Goal: Task Accomplishment & Management: Manage account settings

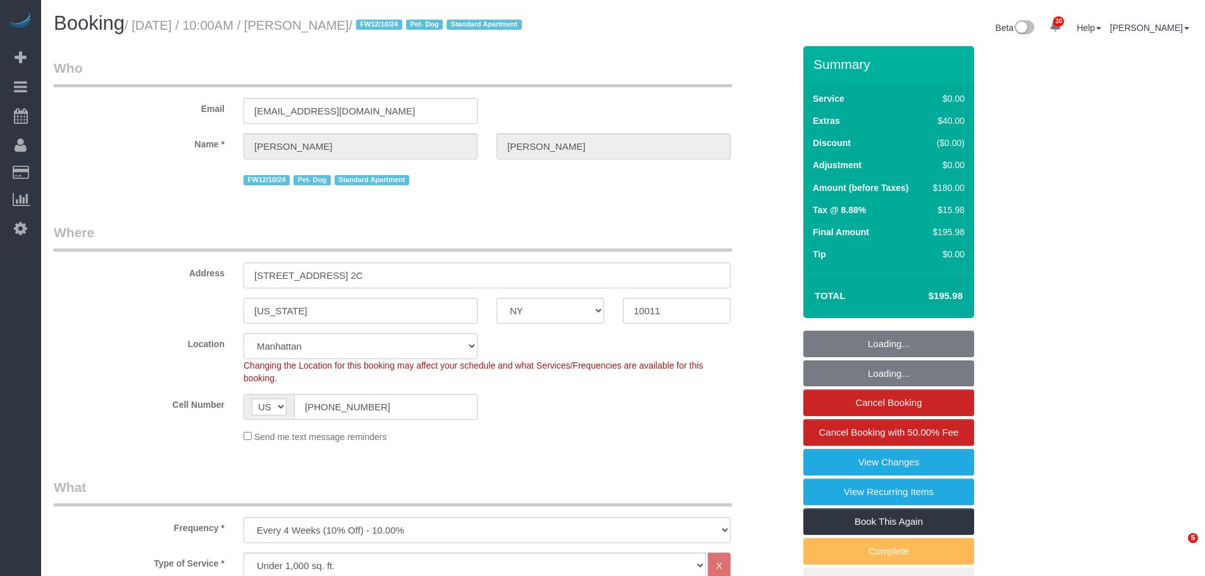
select select "NY"
select select "1"
select select "number:89"
select select "number:90"
select select "number:13"
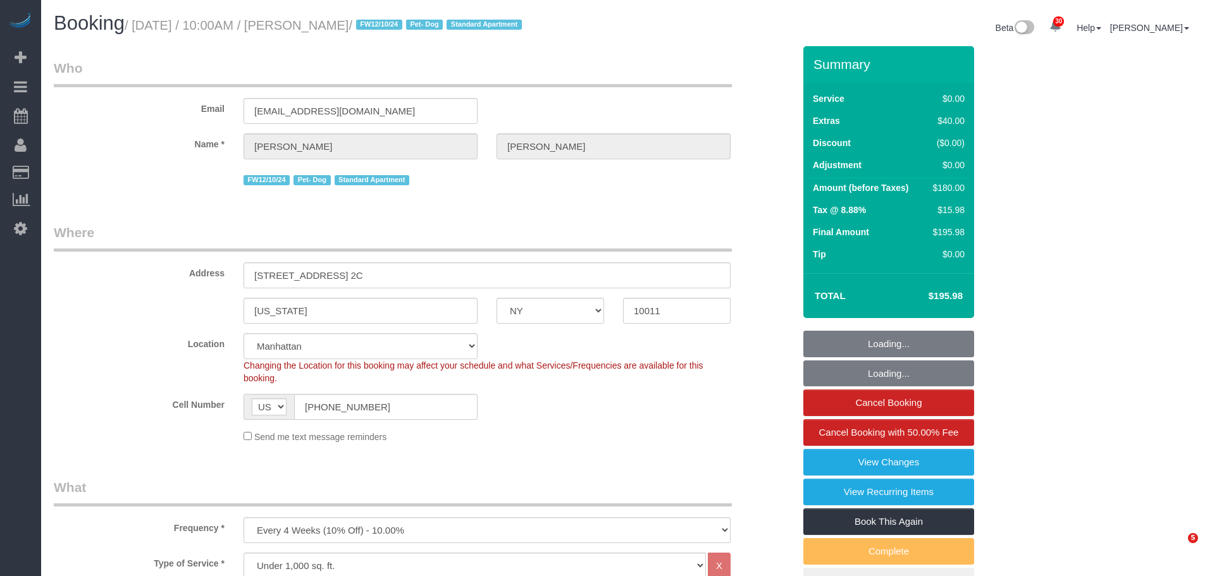
select select "number:5"
select select "spot1"
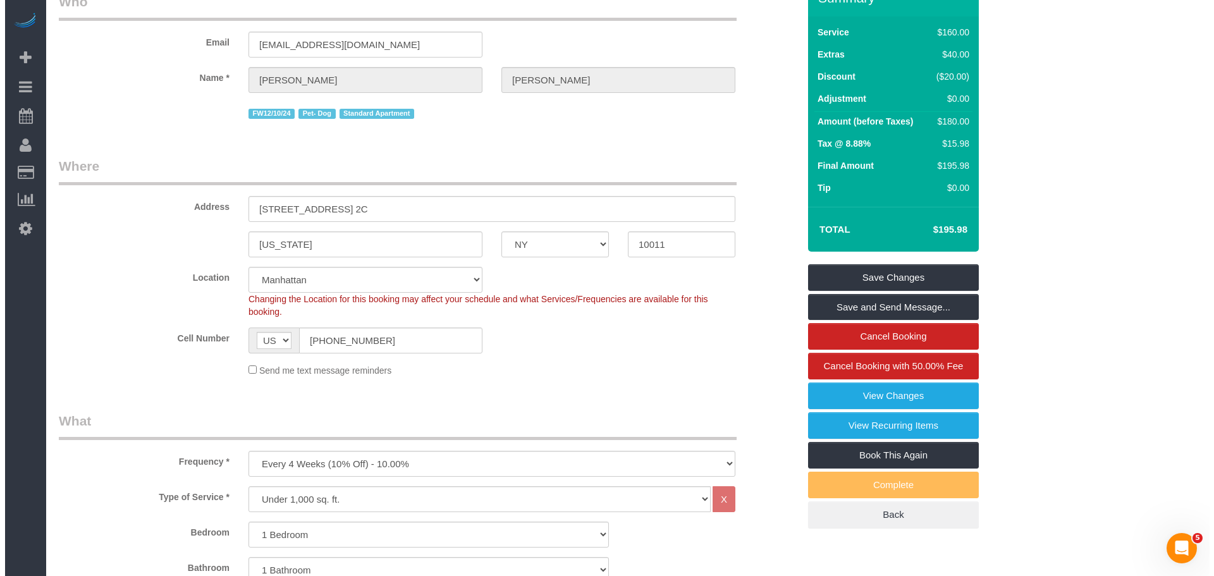
scroll to position [63, 0]
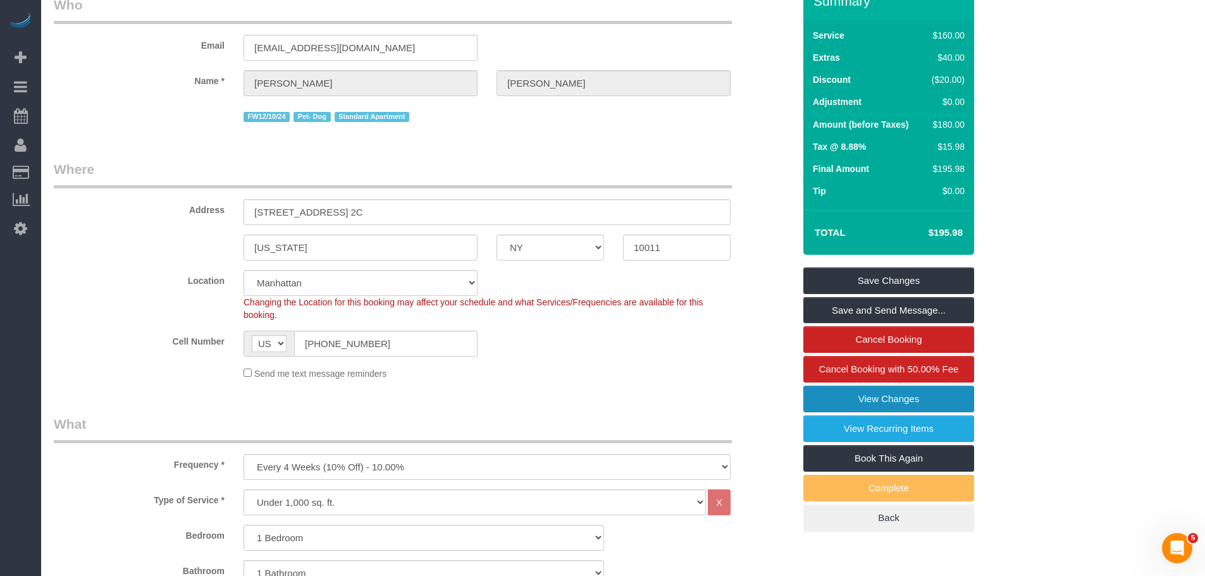
click at [912, 393] on link "View Changes" at bounding box center [888, 399] width 171 height 27
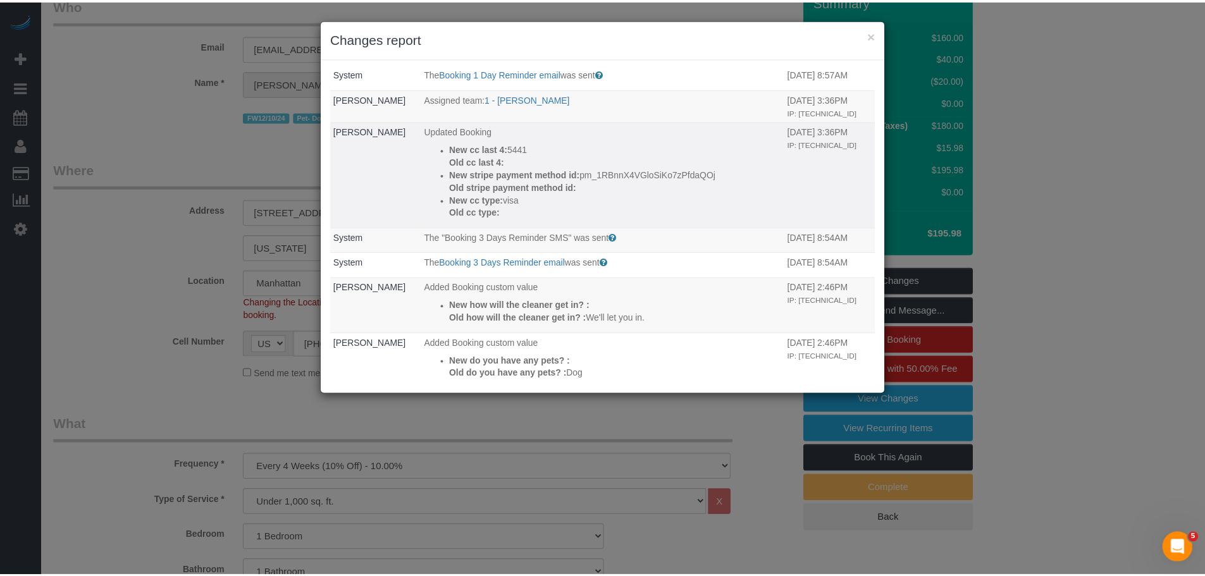
scroll to position [0, 0]
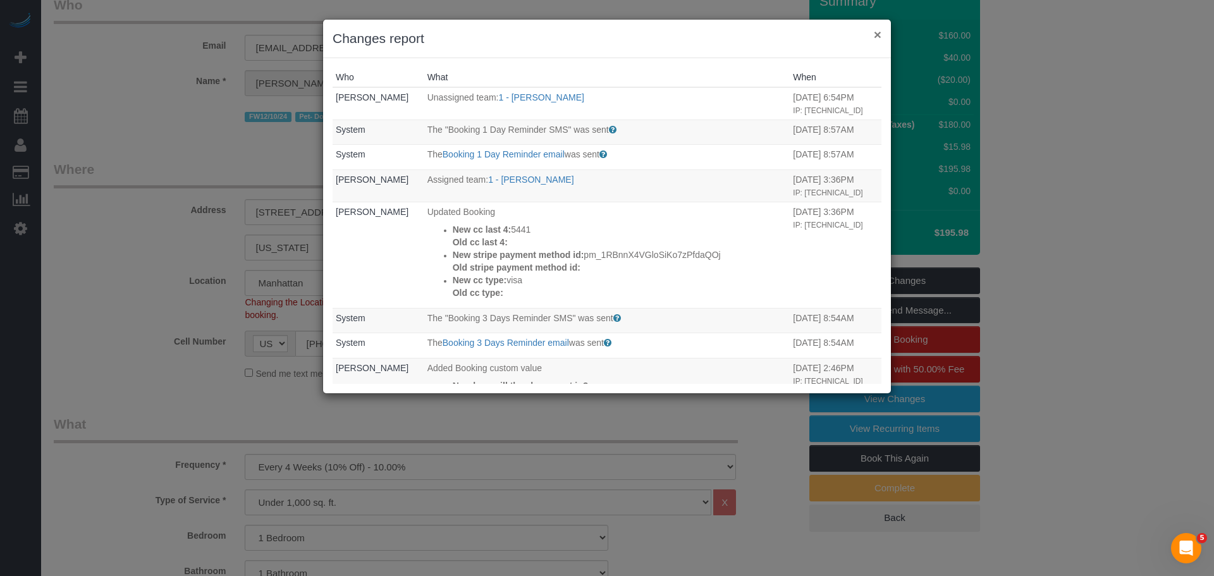
click at [880, 35] on button "×" at bounding box center [878, 34] width 8 height 13
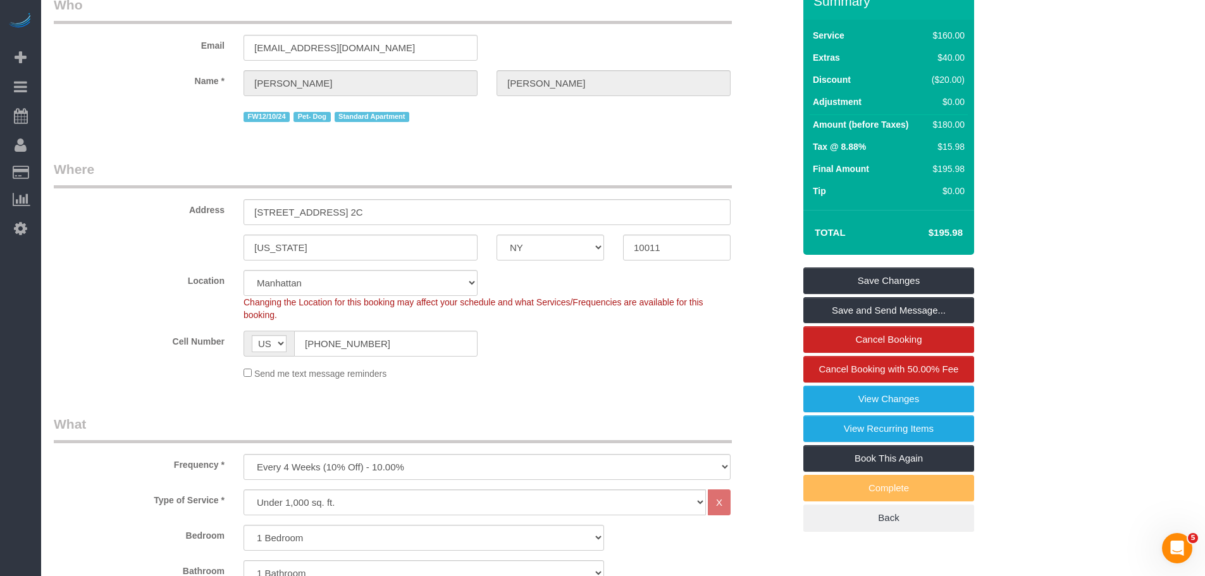
click at [649, 53] on div "Email [EMAIL_ADDRESS][DOMAIN_NAME]" at bounding box center [423, 28] width 759 height 65
